Goal: Task Accomplishment & Management: Manage account settings

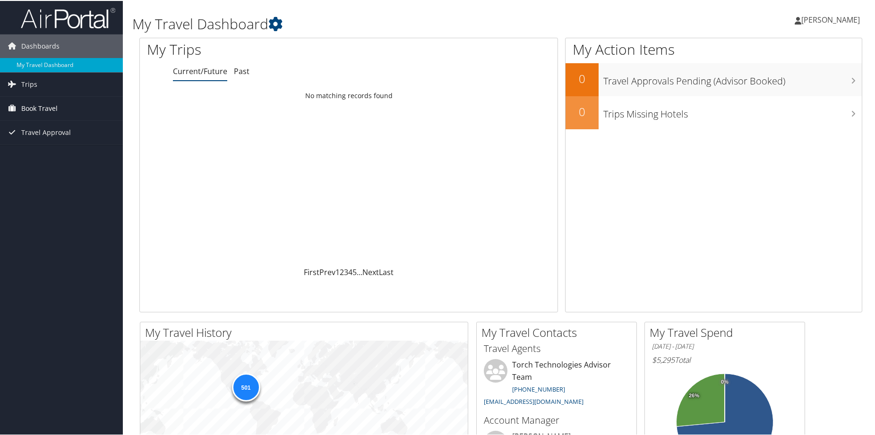
click at [36, 105] on span "Book Travel" at bounding box center [39, 108] width 36 height 24
click at [49, 153] on link "Book/Manage Online Trips" at bounding box center [61, 155] width 123 height 14
click at [59, 153] on link "Book/Manage Online Trips" at bounding box center [61, 155] width 123 height 14
click at [801, 22] on span "[PERSON_NAME]" at bounding box center [830, 19] width 59 height 10
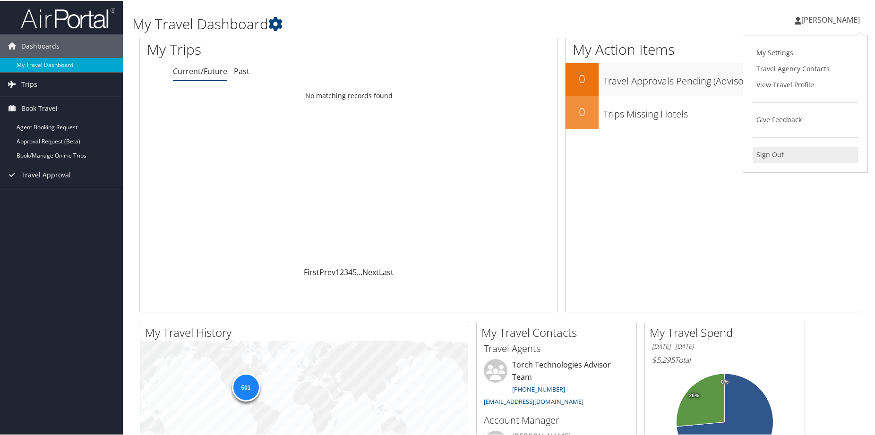
click at [752, 155] on link "Sign Out" at bounding box center [804, 154] width 105 height 16
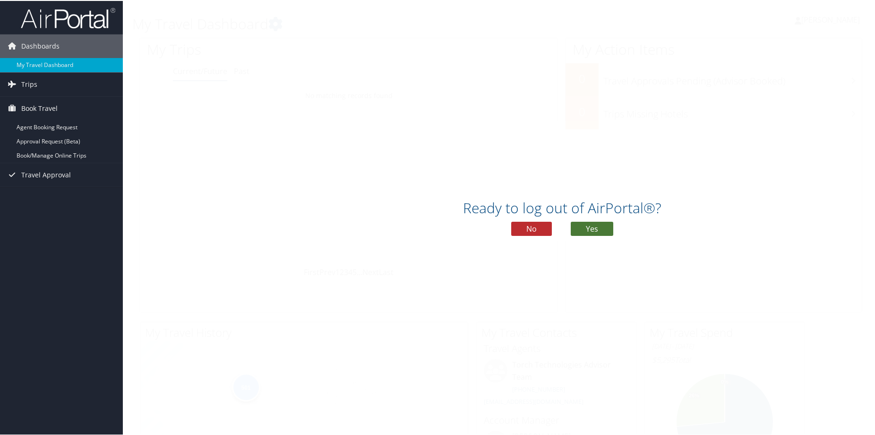
click at [591, 228] on button "Yes" at bounding box center [592, 228] width 43 height 14
